Goal: Information Seeking & Learning: Learn about a topic

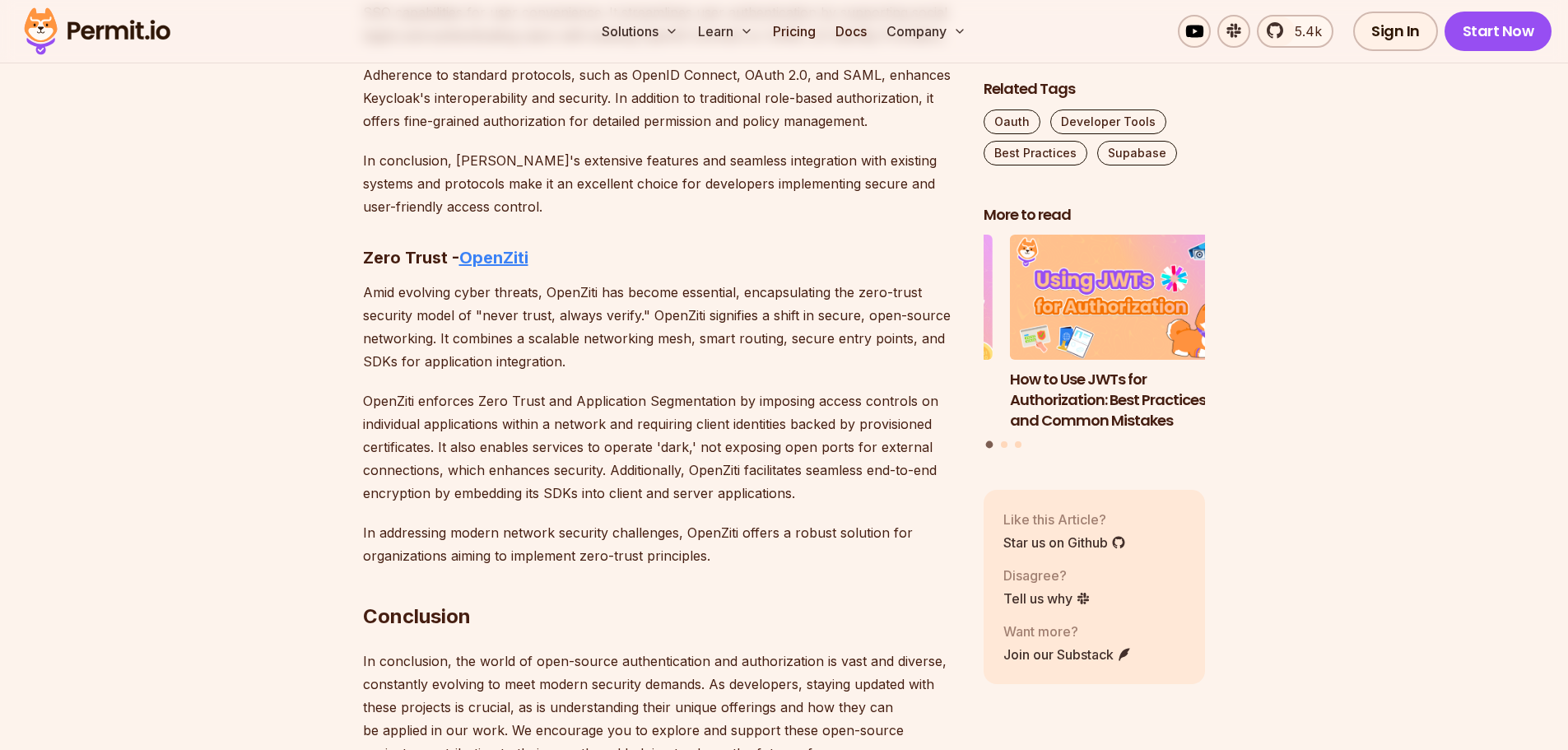
scroll to position [8899, 0]
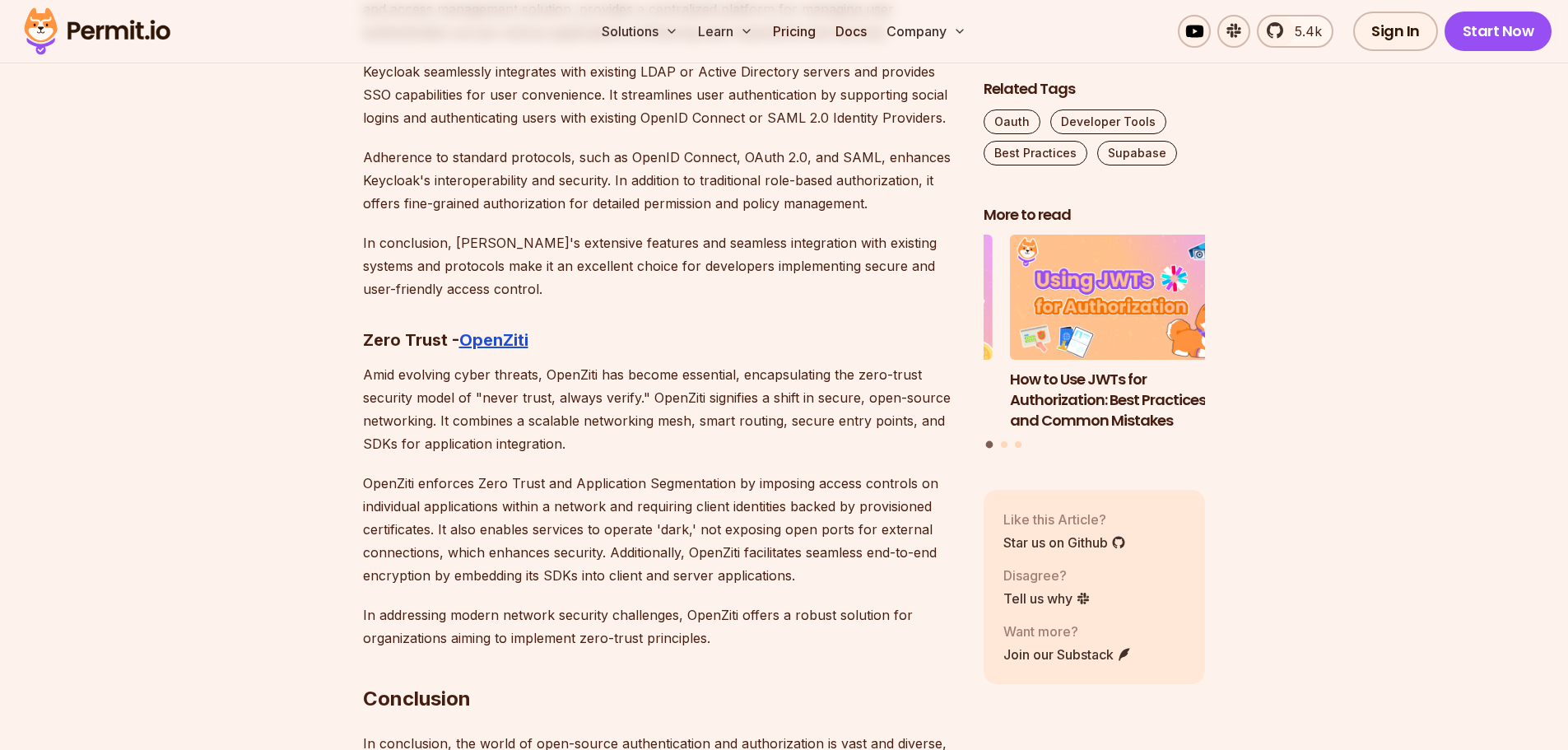
click at [418, 145] on p "Adherence to standard protocols, such as OpenID Connect, OAuth 2.0, and SAML, e…" at bounding box center [659, 180] width 594 height 69
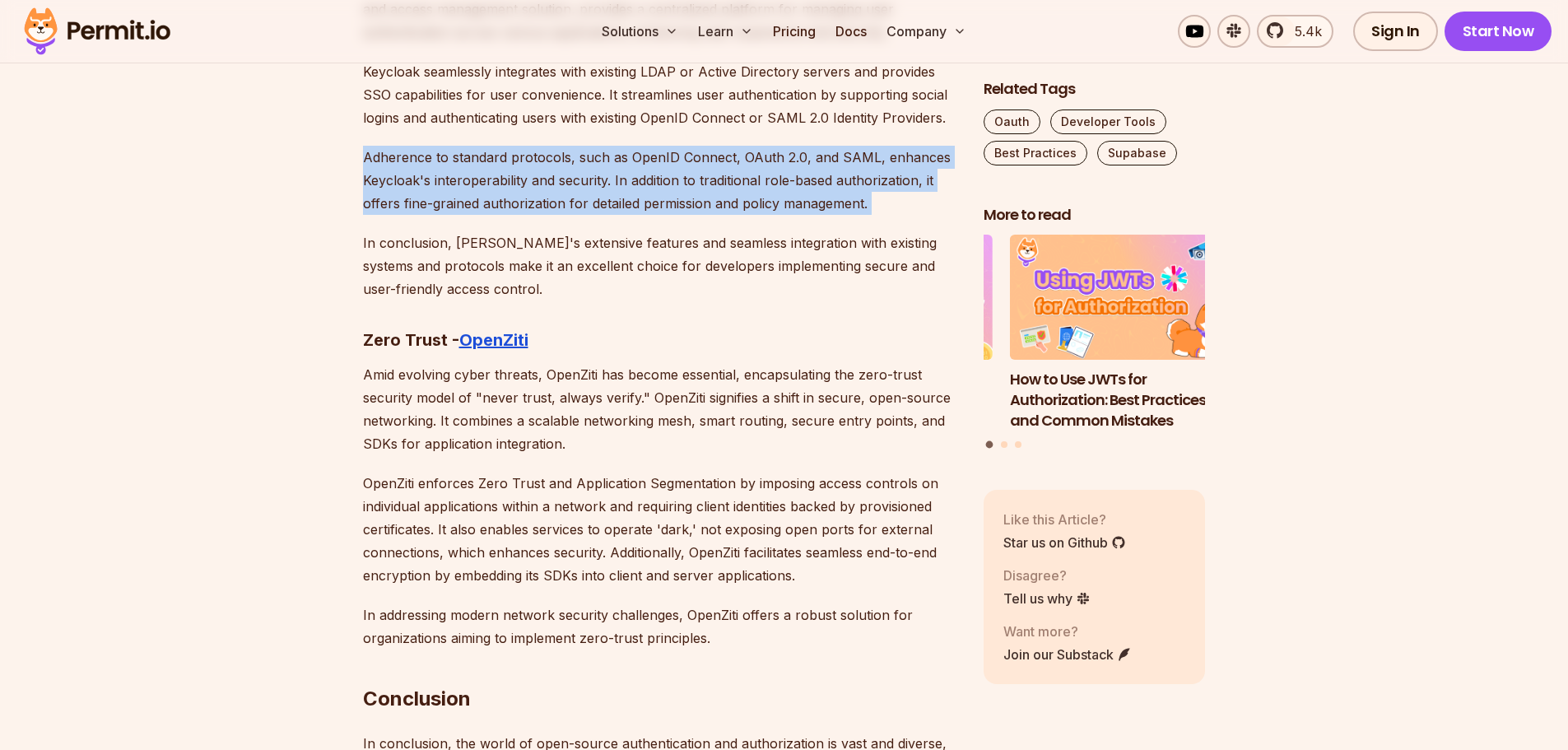
click at [418, 145] on p "Adherence to standard protocols, such as OpenID Connect, OAuth 2.0, and SAML, e…" at bounding box center [659, 180] width 594 height 69
click at [649, 145] on p "Adherence to standard protocols, such as OpenID Connect, OAuth 2.0, and SAML, e…" at bounding box center [659, 180] width 594 height 69
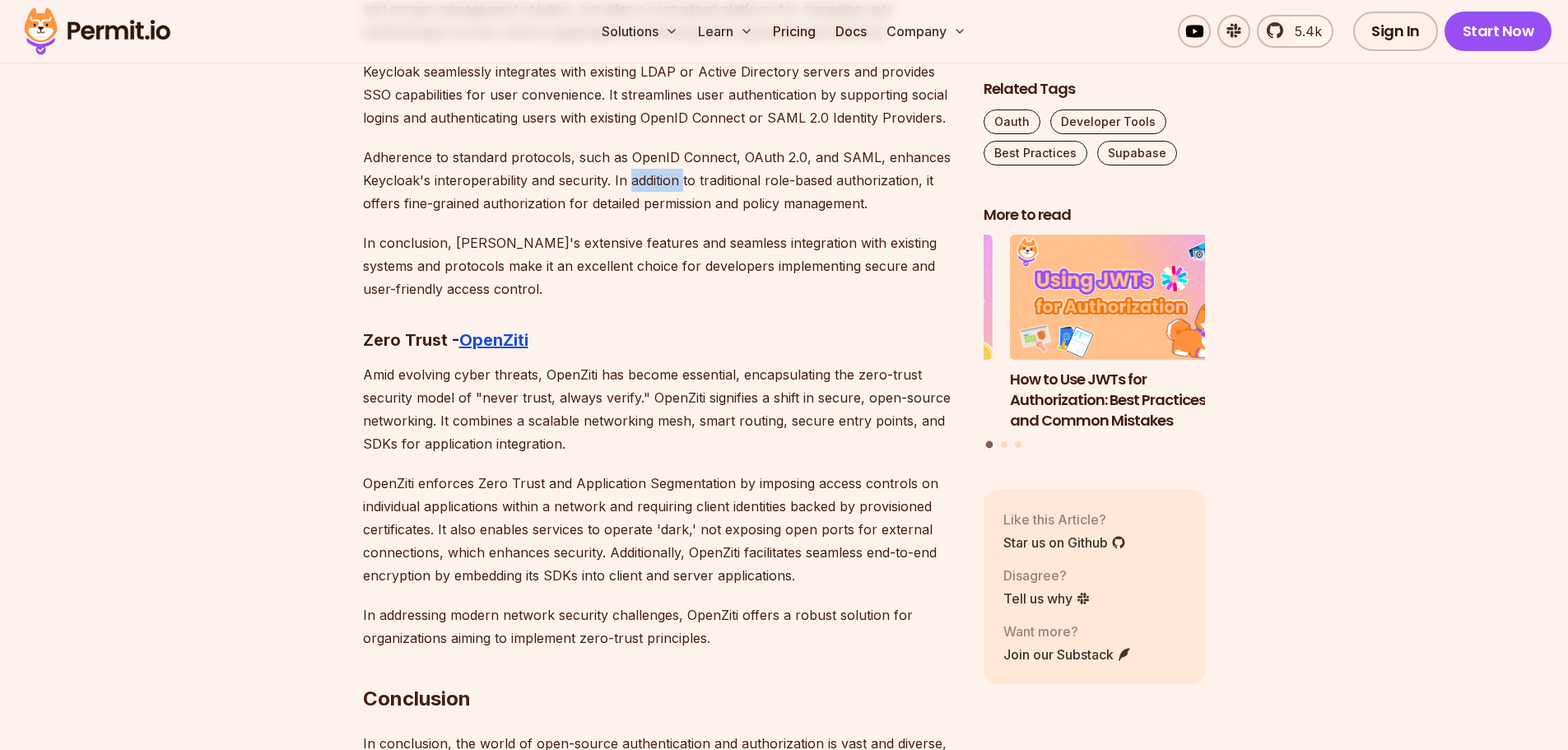
click at [649, 145] on p "Adherence to standard protocols, such as OpenID Connect, OAuth 2.0, and SAML, e…" at bounding box center [659, 180] width 594 height 69
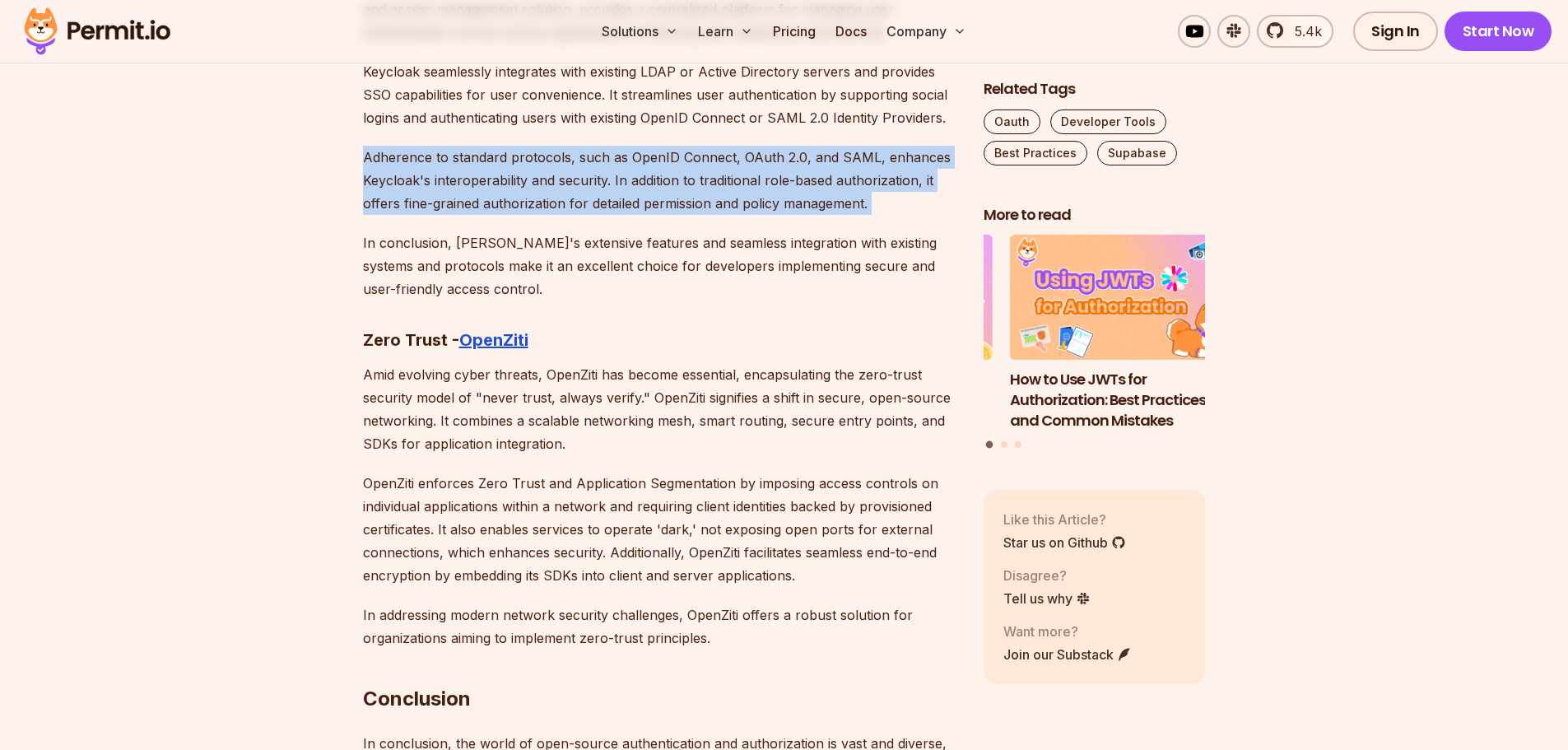
click at [649, 145] on p "Adherence to standard protocols, such as OpenID Connect, OAuth 2.0, and SAML, e…" at bounding box center [659, 180] width 594 height 69
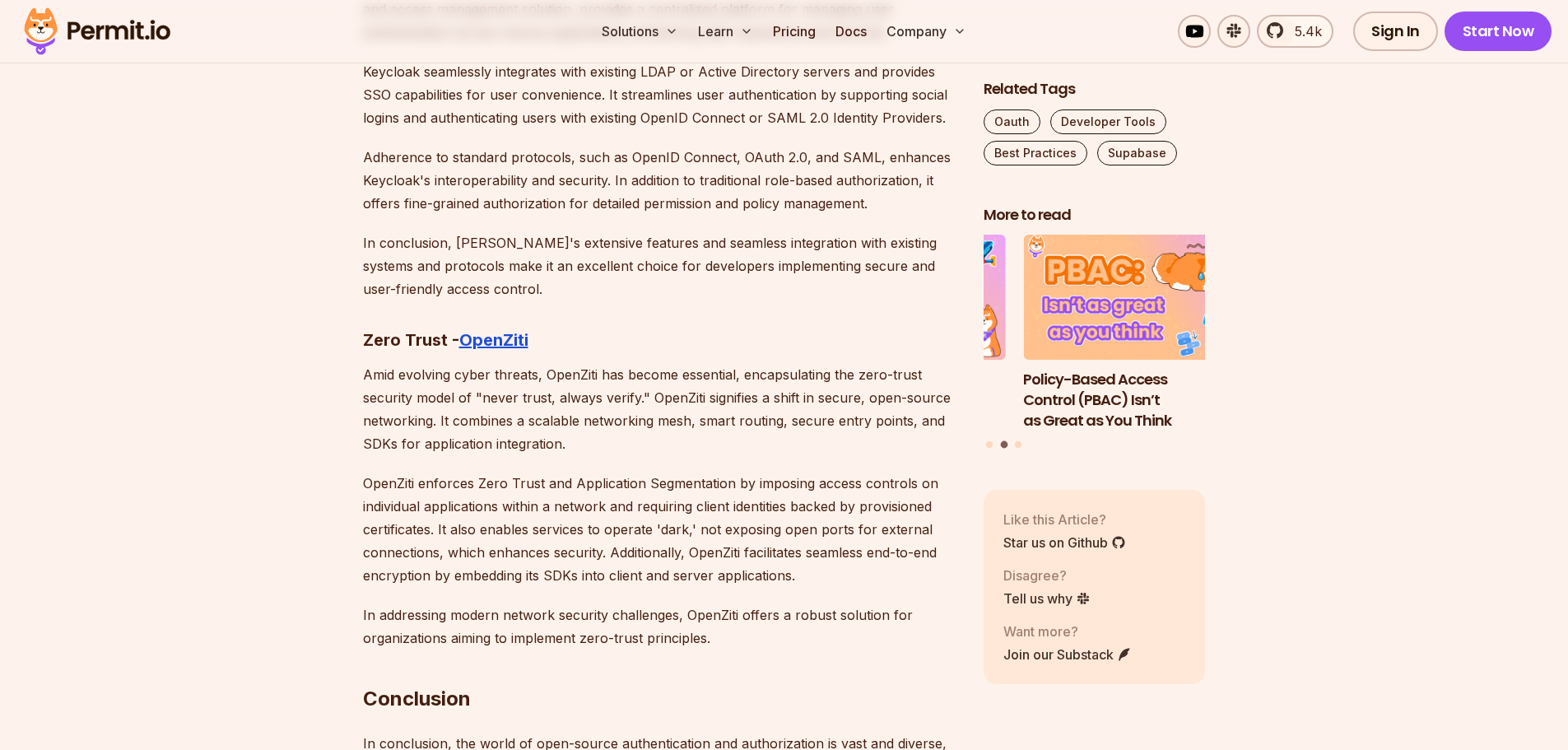
click at [473, 232] on p "In conclusion, [PERSON_NAME]'s extensive features and seamless integration with…" at bounding box center [659, 266] width 594 height 69
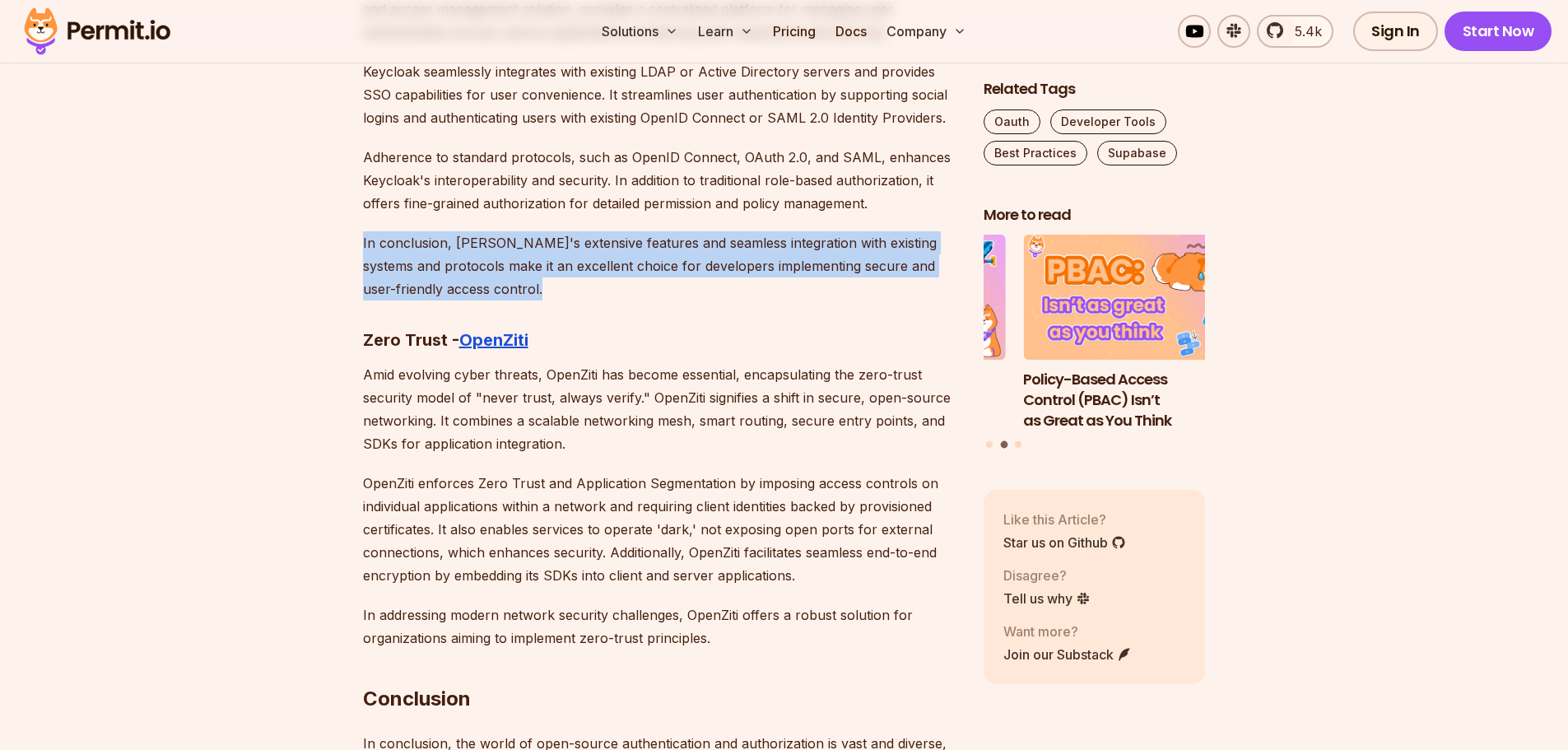
click at [473, 232] on p "In conclusion, [PERSON_NAME]'s extensive features and seamless integration with…" at bounding box center [659, 266] width 594 height 69
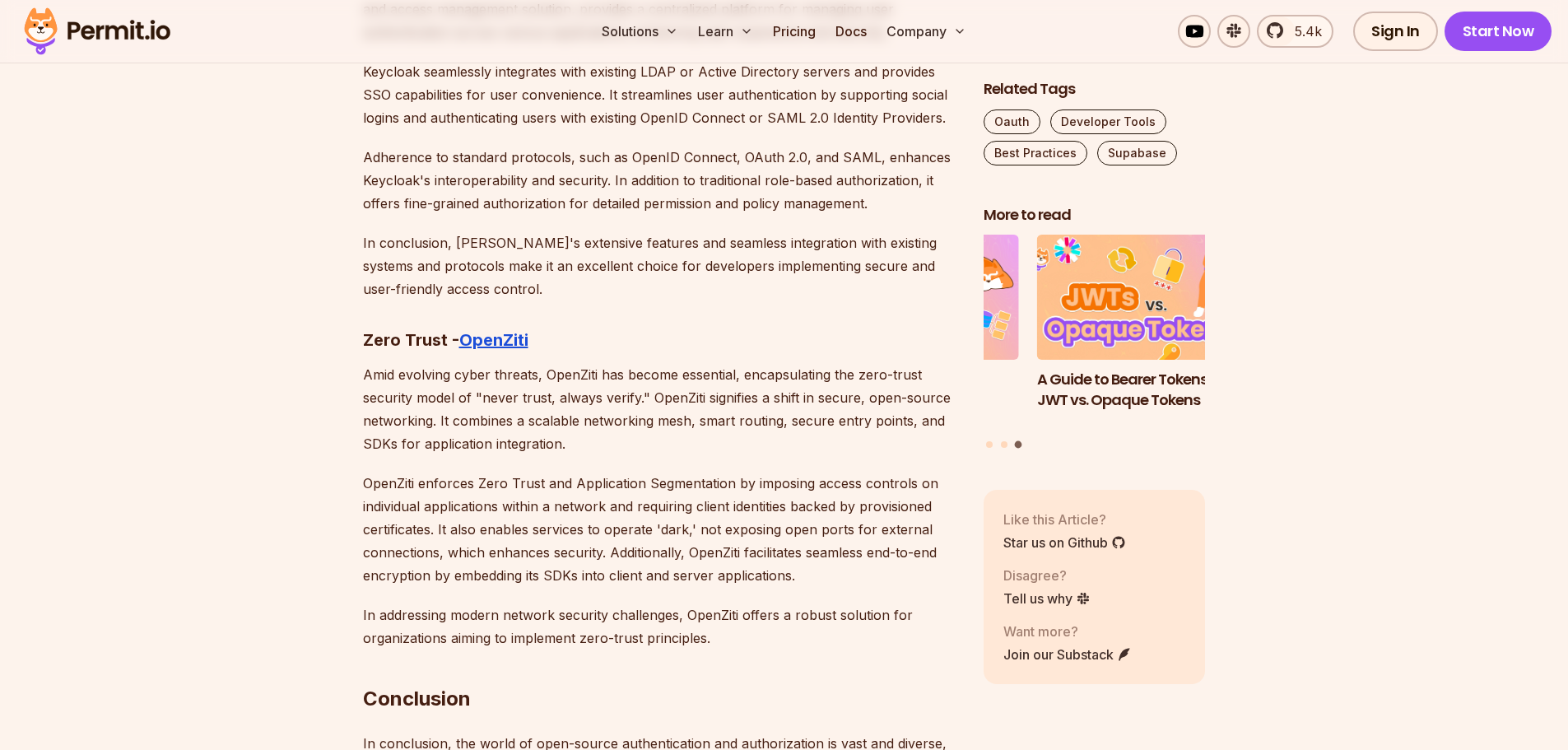
click at [580, 472] on p "OpenZiti enforces Zero Trust and Application Segmentation by imposing access co…" at bounding box center [659, 529] width 594 height 115
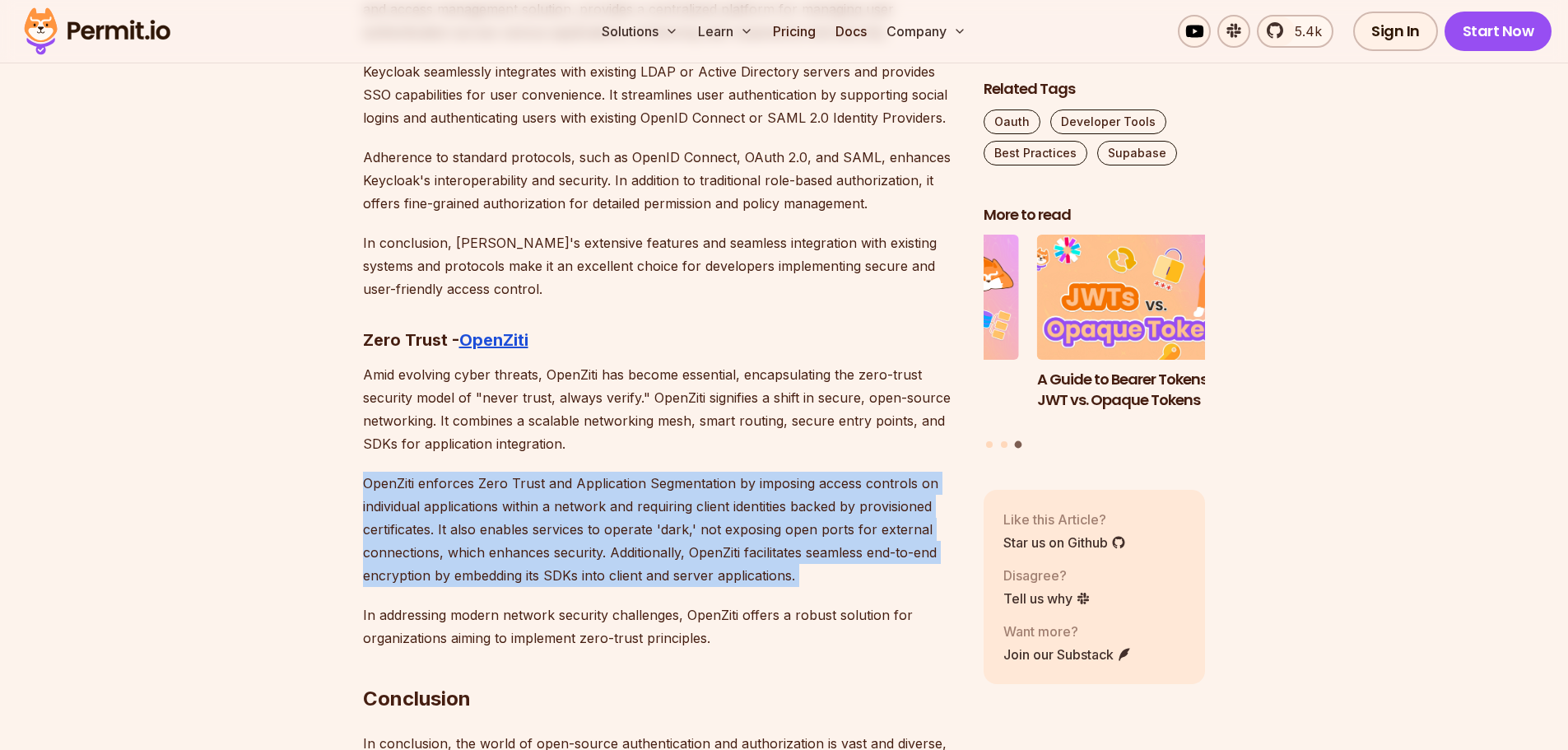
click at [580, 472] on p "OpenZiti enforces Zero Trust and Application Segmentation by imposing access co…" at bounding box center [659, 529] width 594 height 115
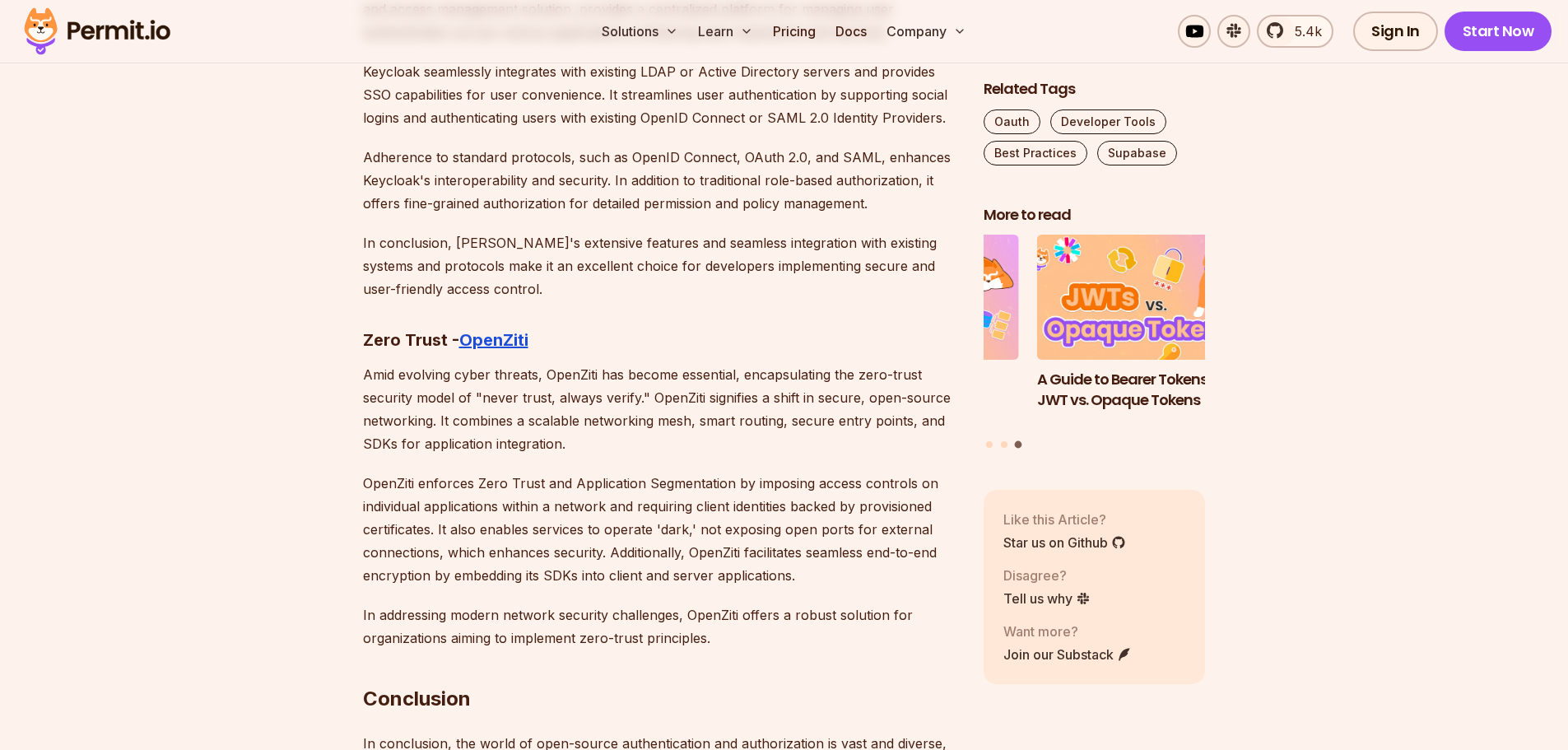
click at [576, 604] on p "In addressing modern network security challenges, OpenZiti offers a robust solu…" at bounding box center [659, 627] width 594 height 47
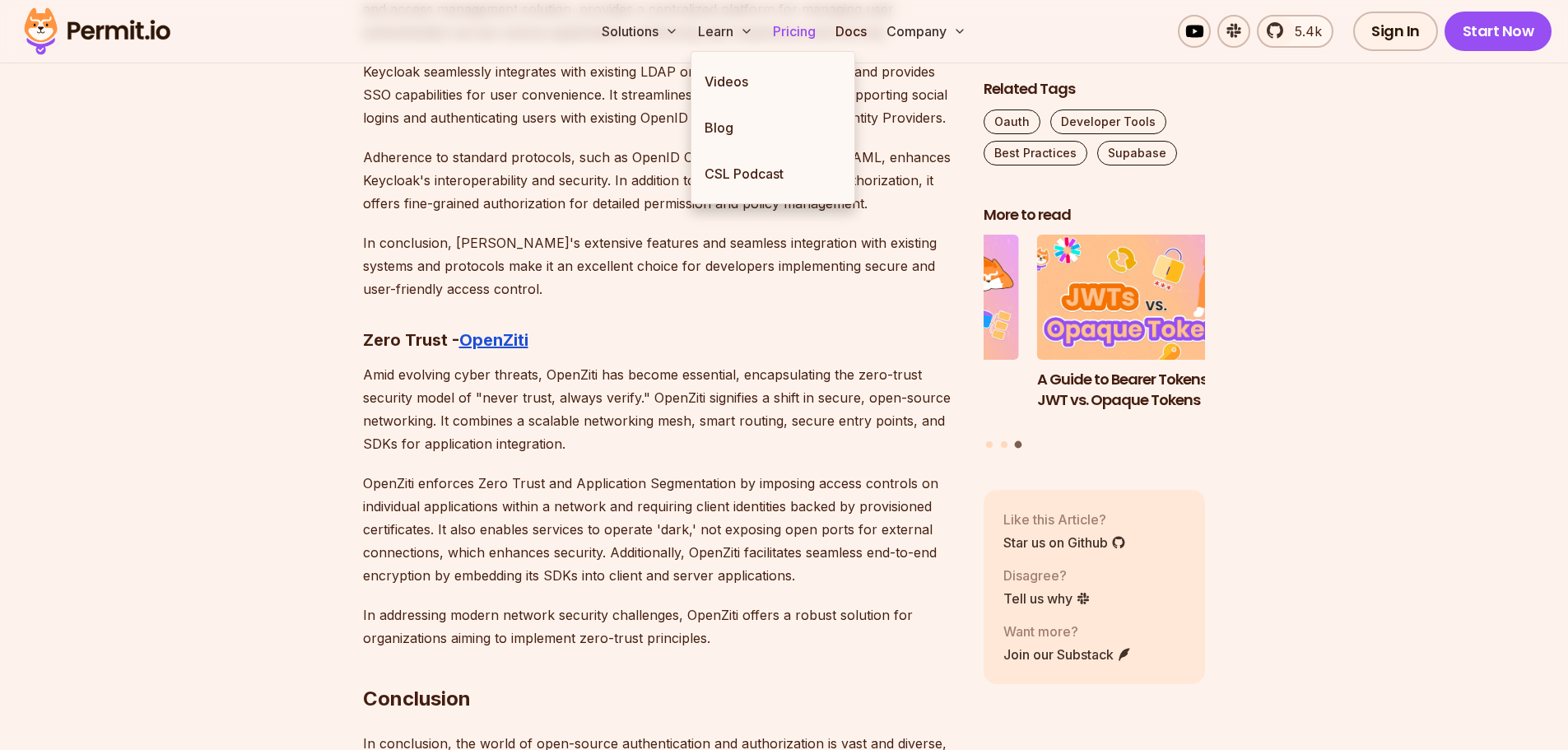
click at [784, 30] on link "Pricing" at bounding box center [795, 31] width 56 height 33
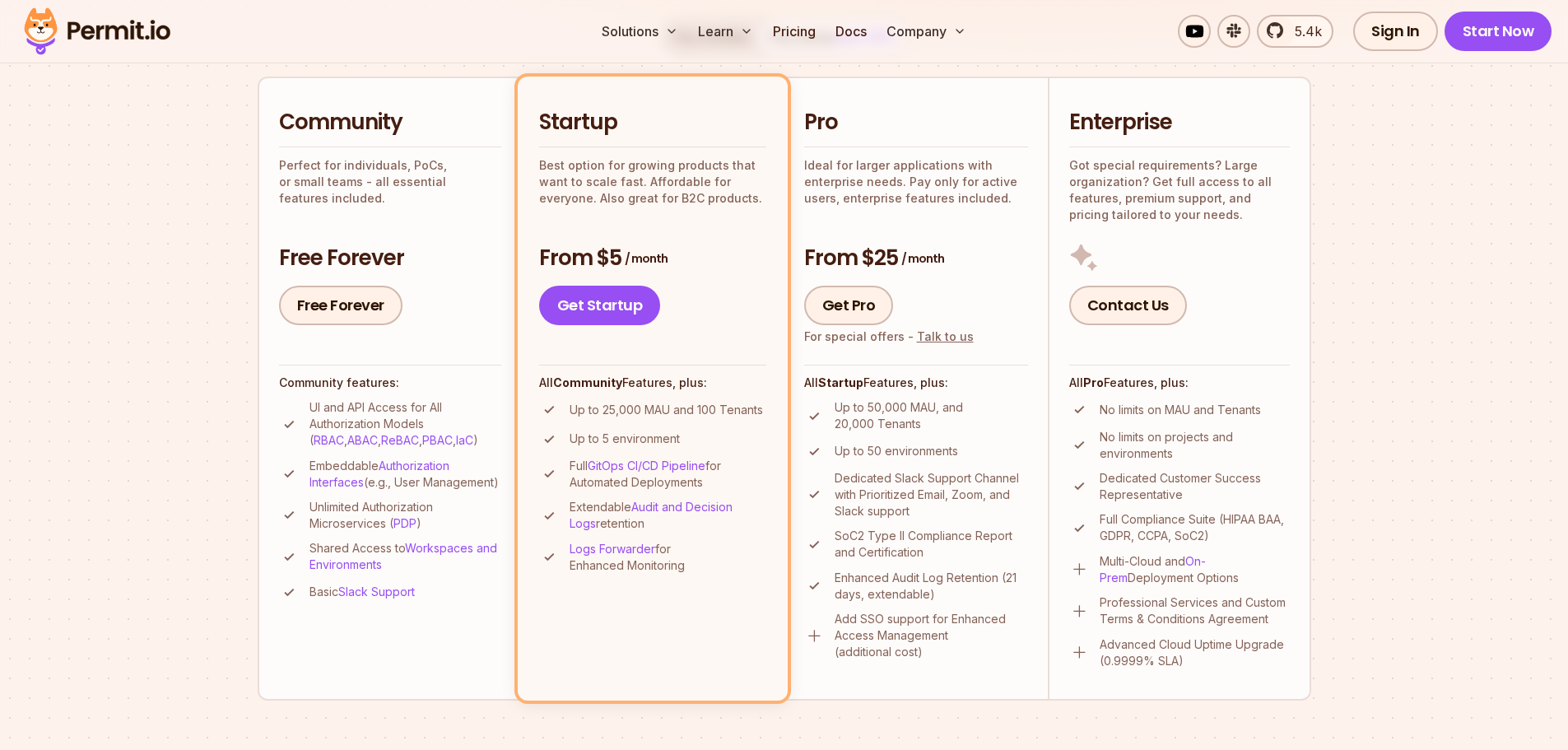
scroll to position [412, 0]
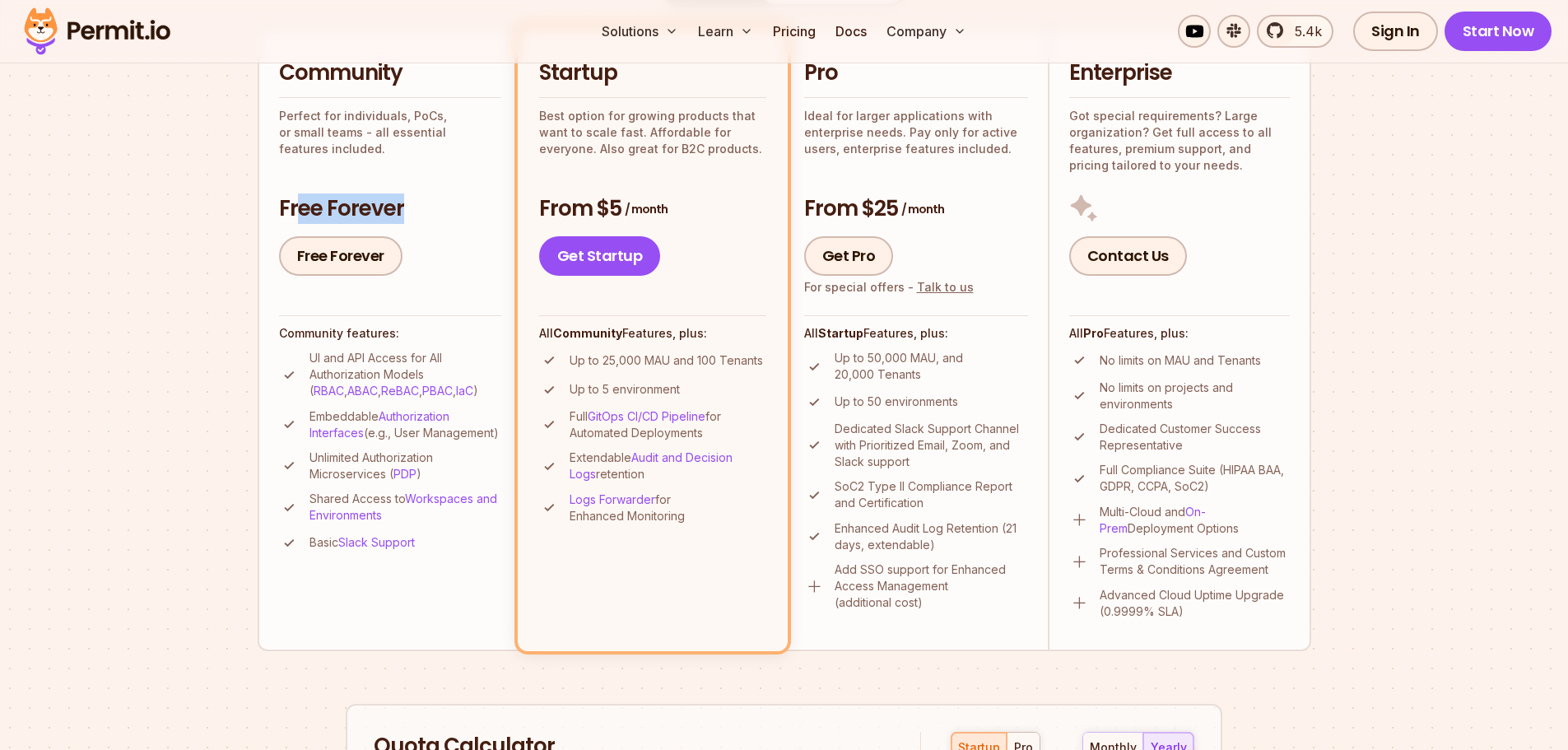
drag, startPoint x: 382, startPoint y: 200, endPoint x: 423, endPoint y: 196, distance: 41.2
click at [423, 196] on h3 "Free Forever" at bounding box center [390, 209] width 222 height 30
click at [311, 199] on h3 "Free Forever" at bounding box center [390, 209] width 222 height 30
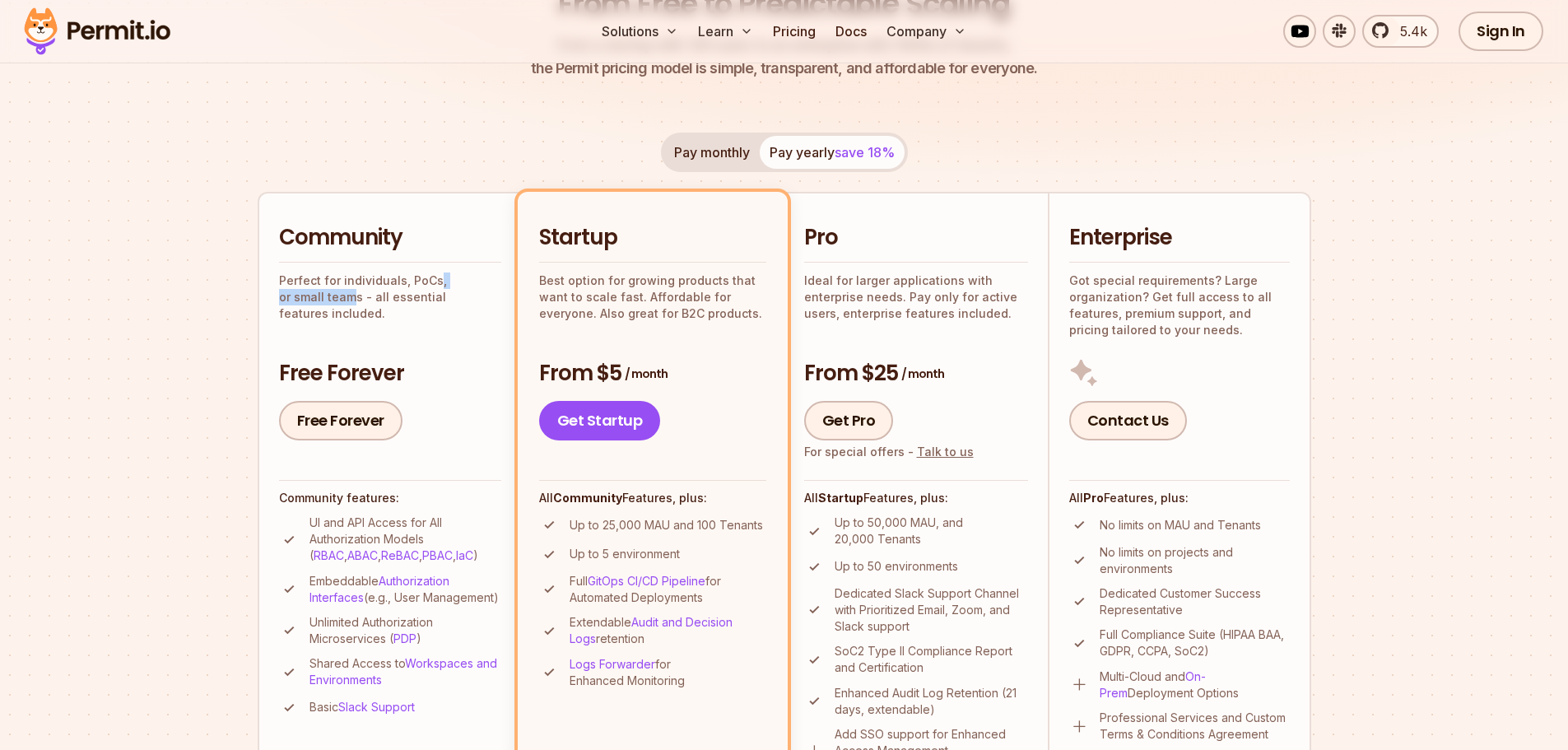
drag, startPoint x: 303, startPoint y: 293, endPoint x: 429, endPoint y: 287, distance: 126.1
click at [435, 287] on p "Perfect for individuals, PoCs, or small teams - all essential features included." at bounding box center [390, 297] width 222 height 49
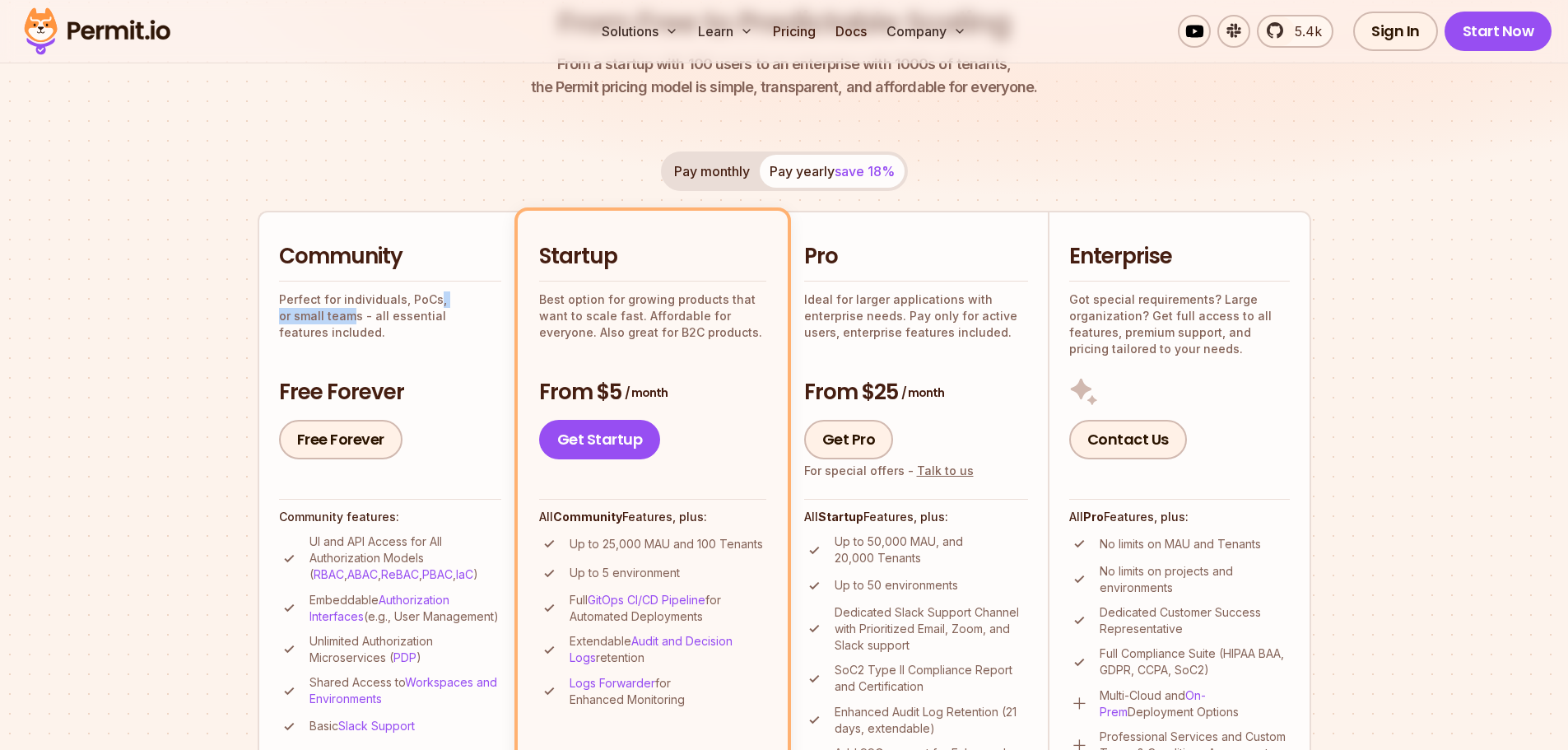
scroll to position [0, 0]
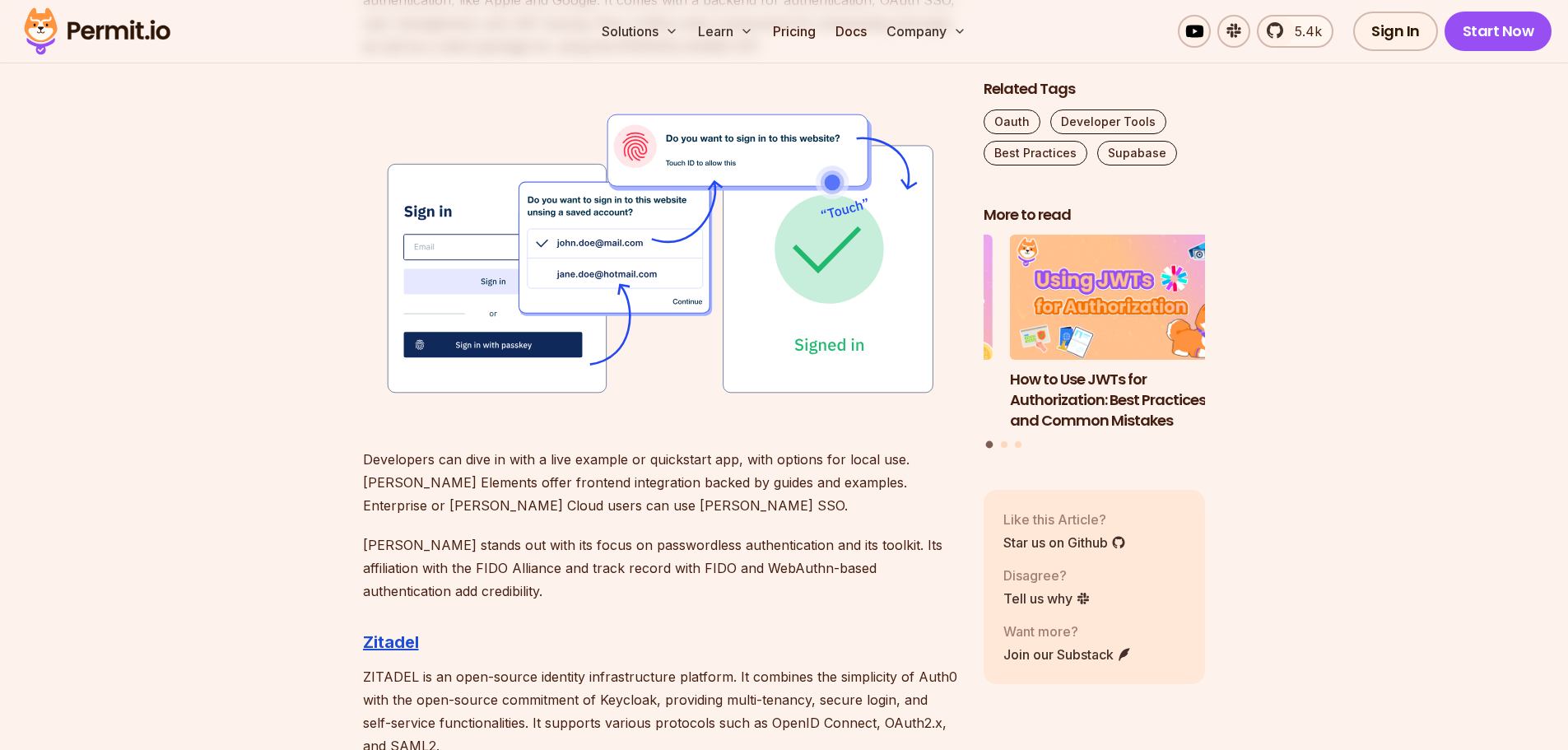
scroll to position [4837, 0]
